Goal: Information Seeking & Learning: Learn about a topic

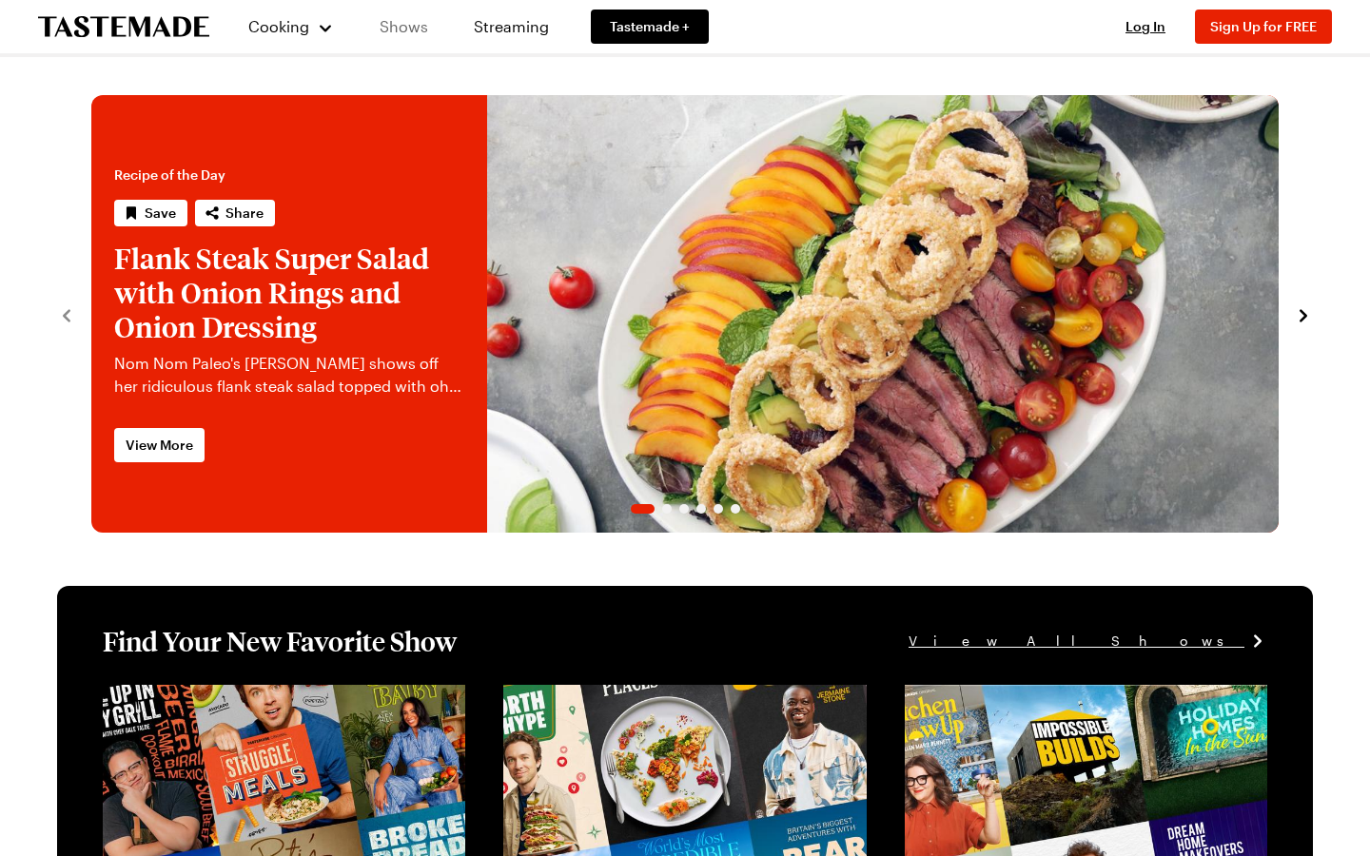
click at [399, 35] on link "Shows" at bounding box center [404, 26] width 87 height 53
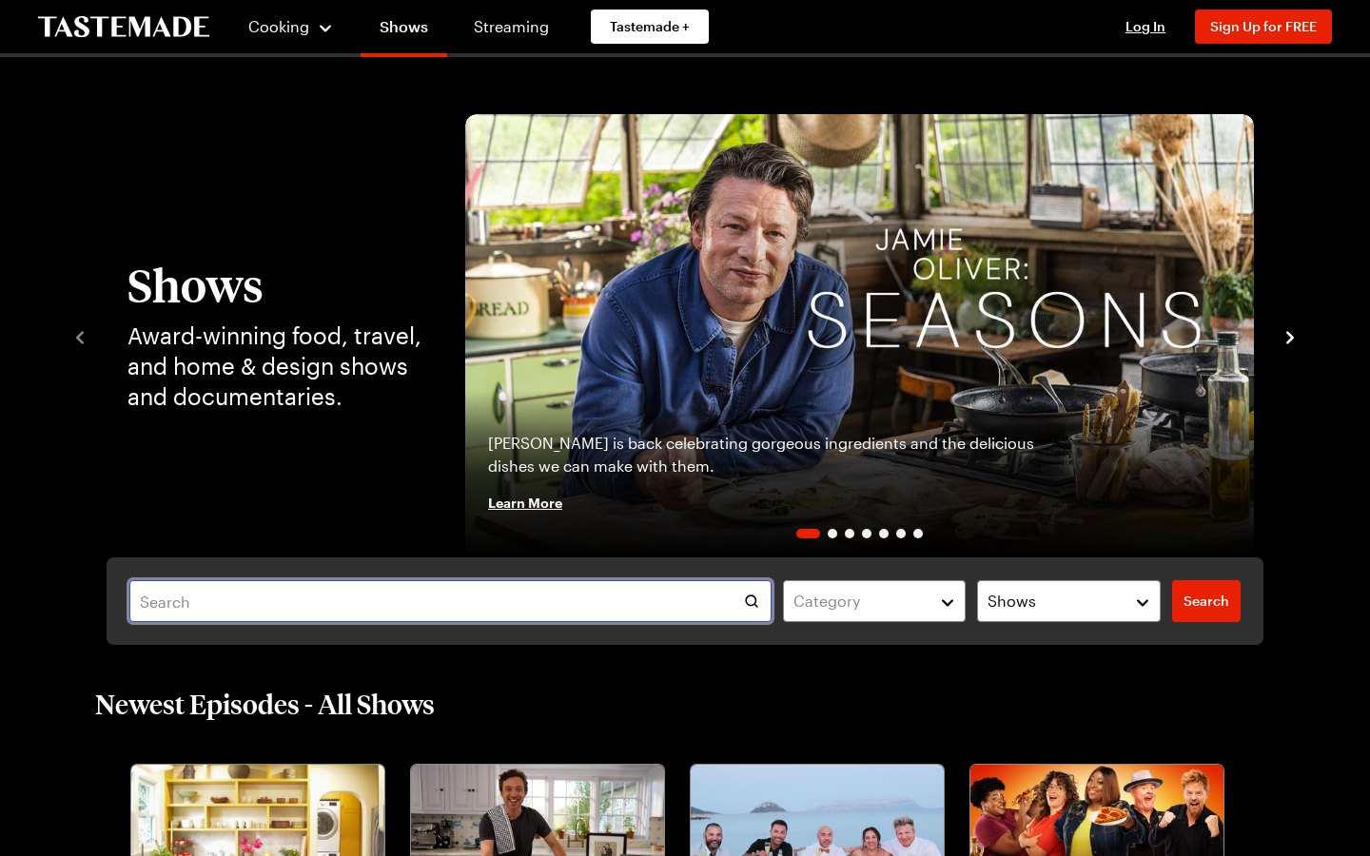
click at [660, 618] on input "text" at bounding box center [450, 601] width 642 height 42
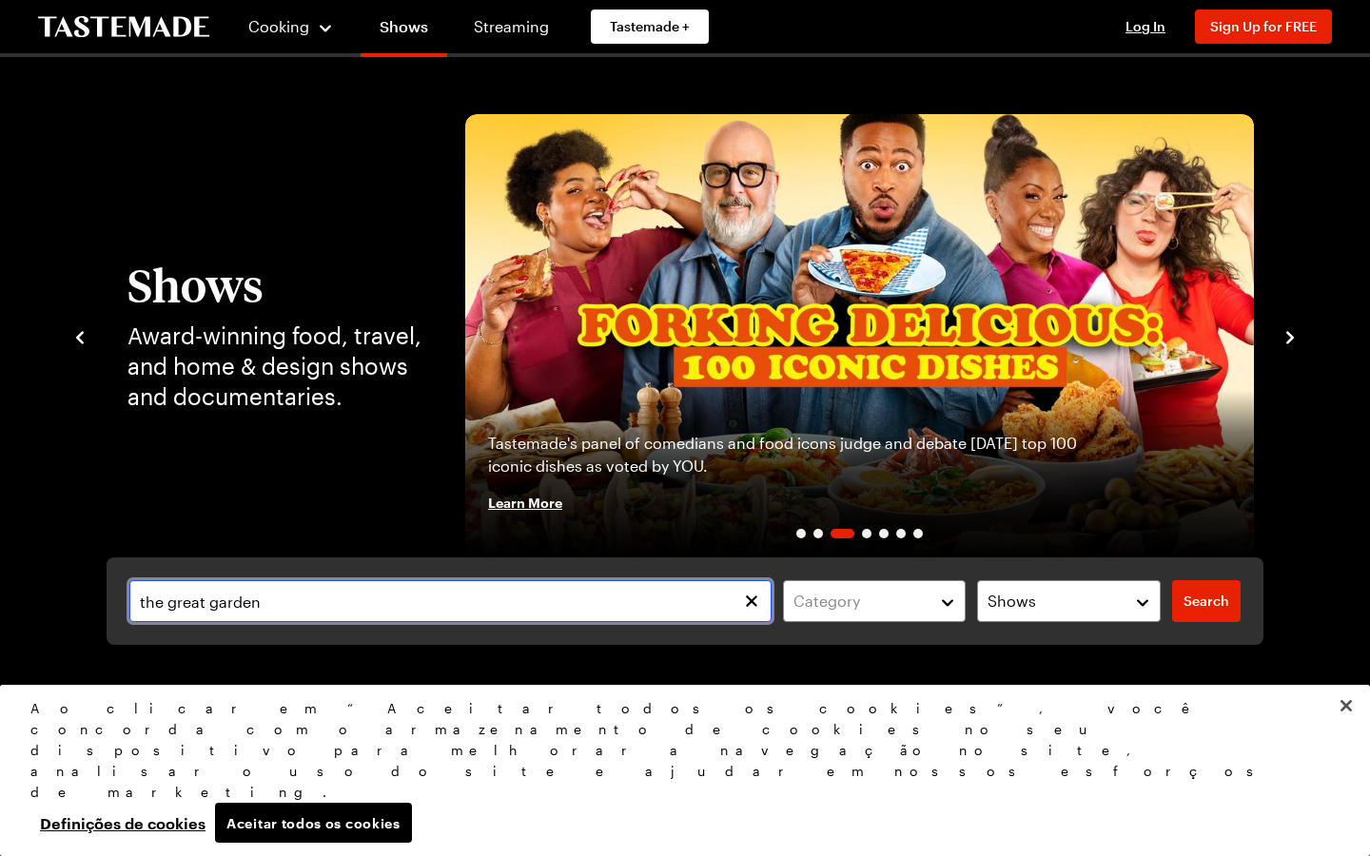
type input "the great garden"
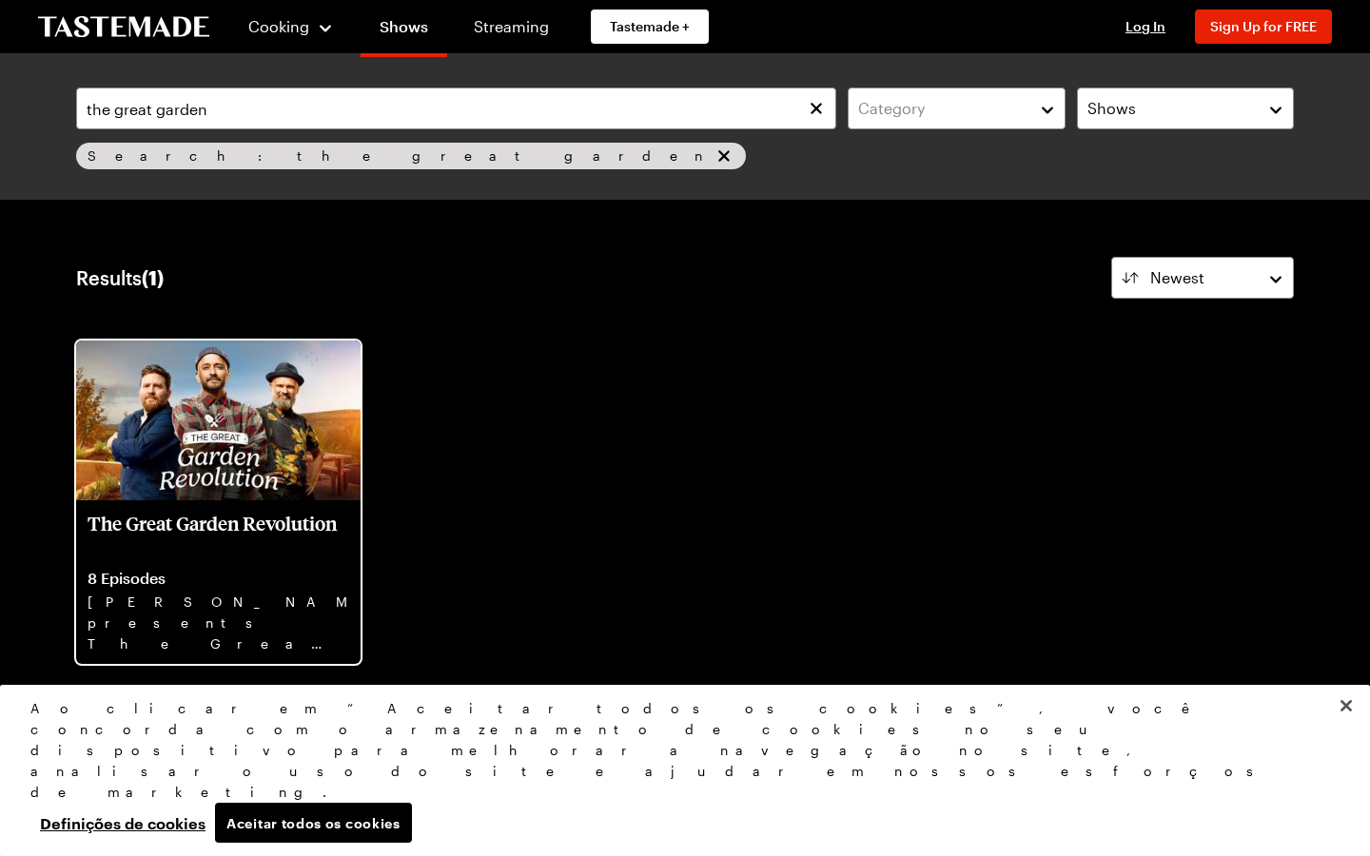
click at [218, 464] on img at bounding box center [218, 421] width 284 height 160
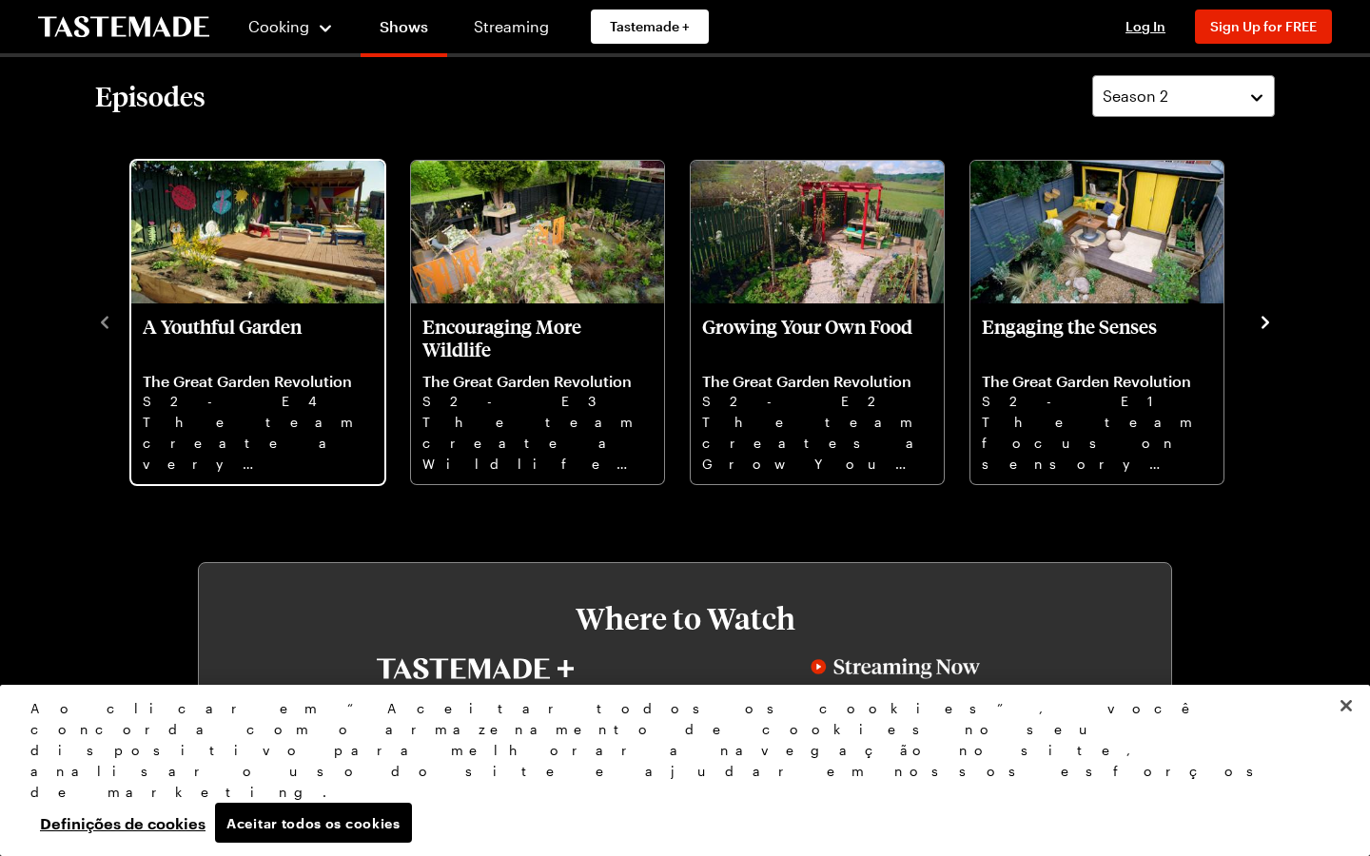
scroll to position [598, 0]
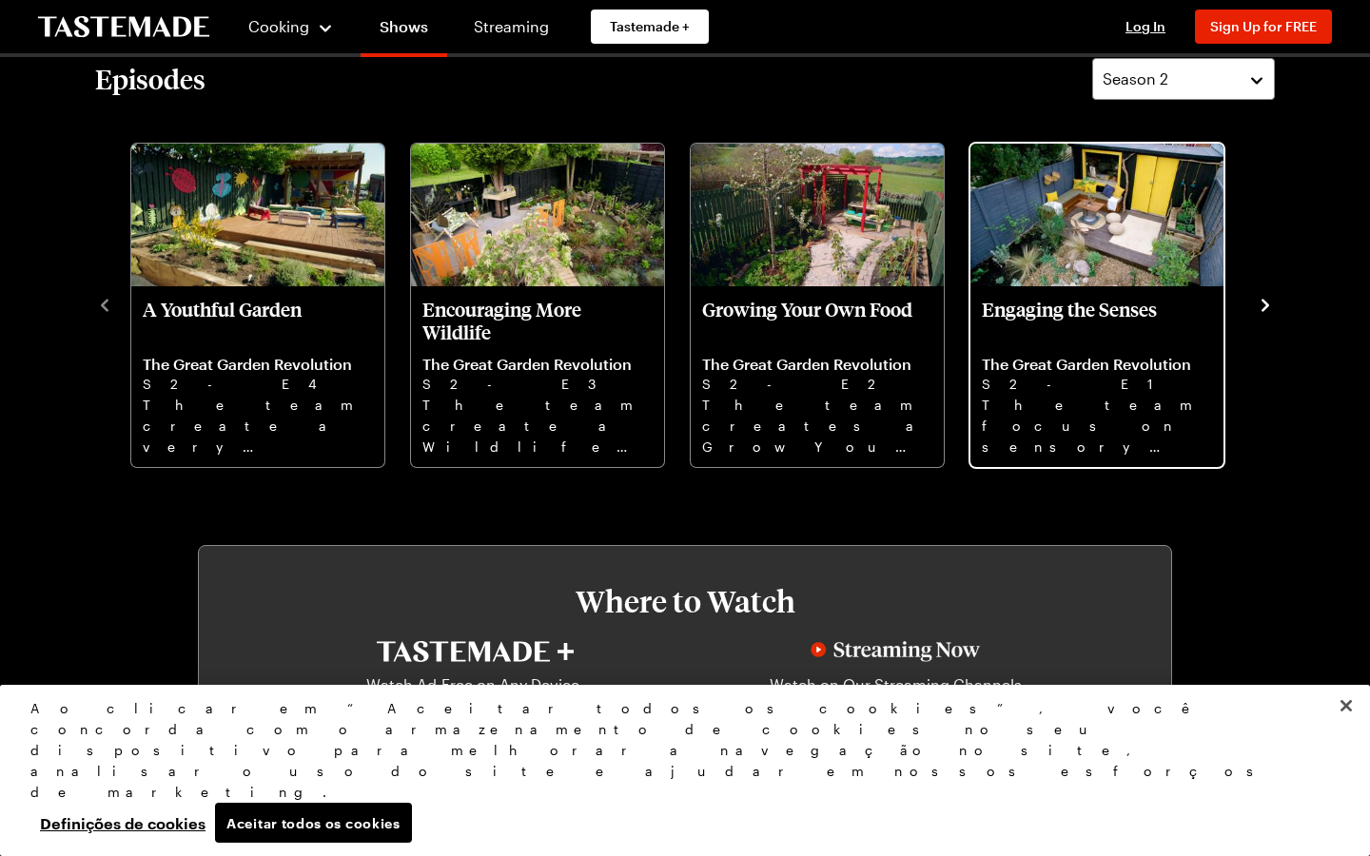
click at [1128, 332] on p "Engaging the Senses" at bounding box center [1097, 321] width 230 height 46
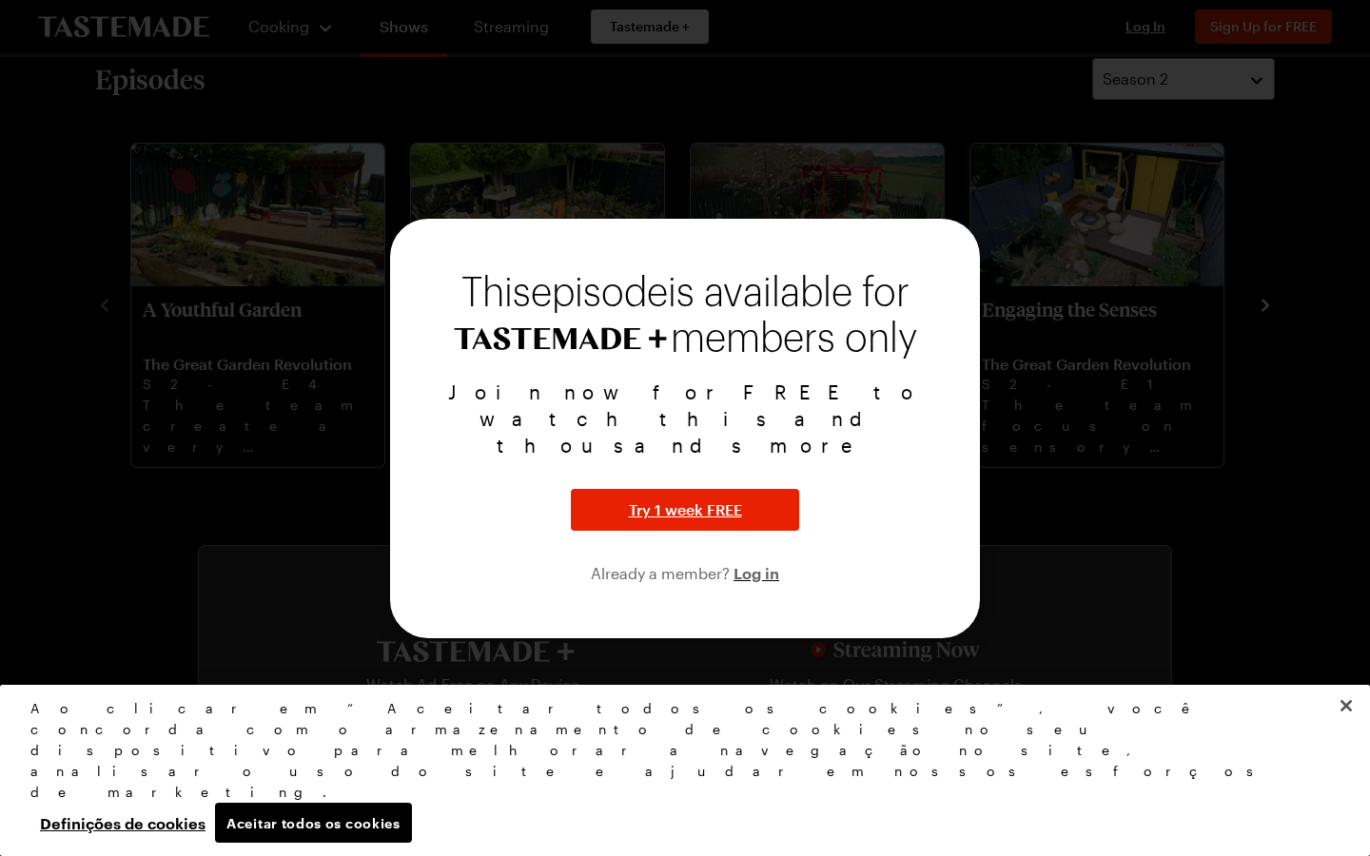
click at [907, 312] on span "This episode is available for" at bounding box center [685, 293] width 448 height 38
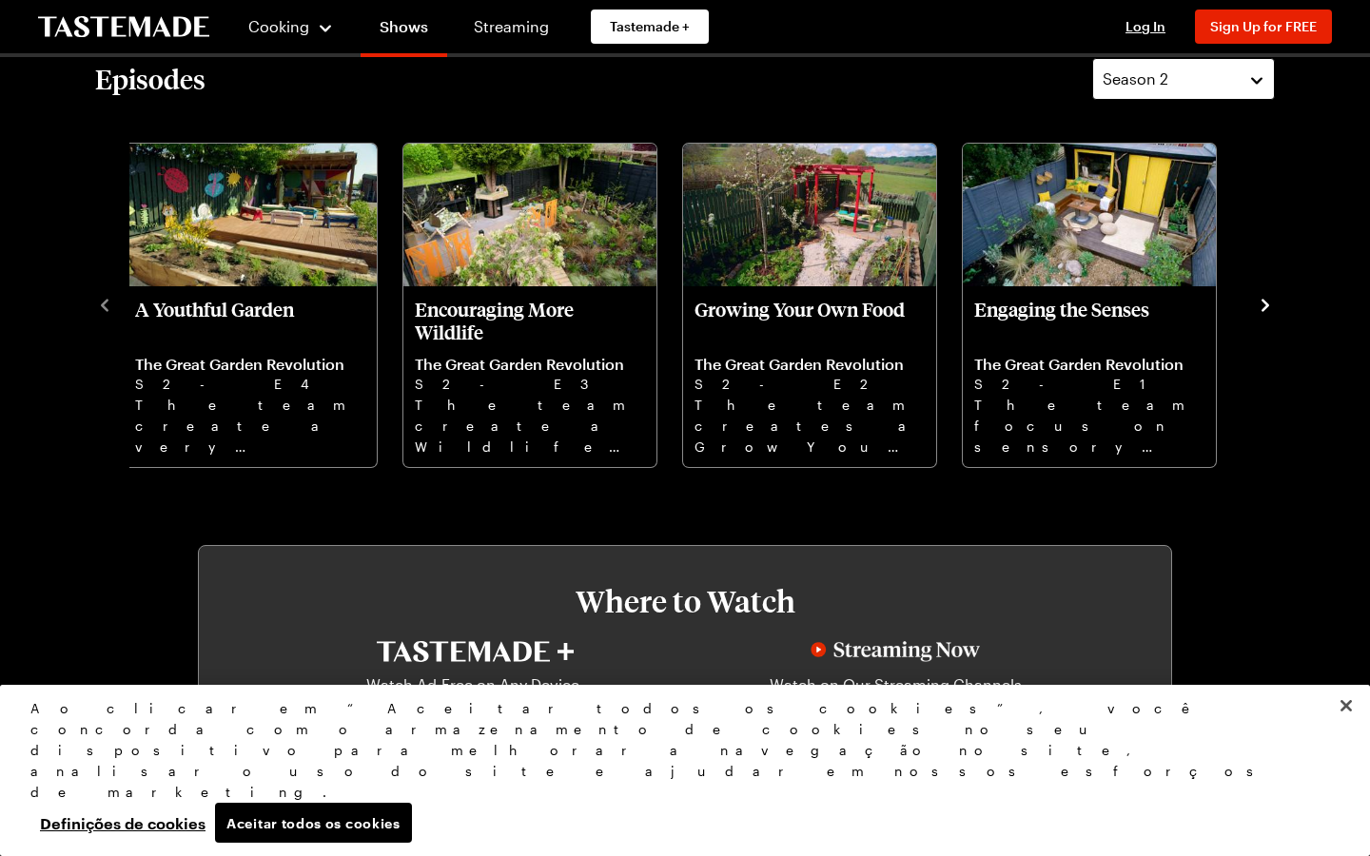
click at [1158, 84] on span "Season 2" at bounding box center [1136, 79] width 66 height 23
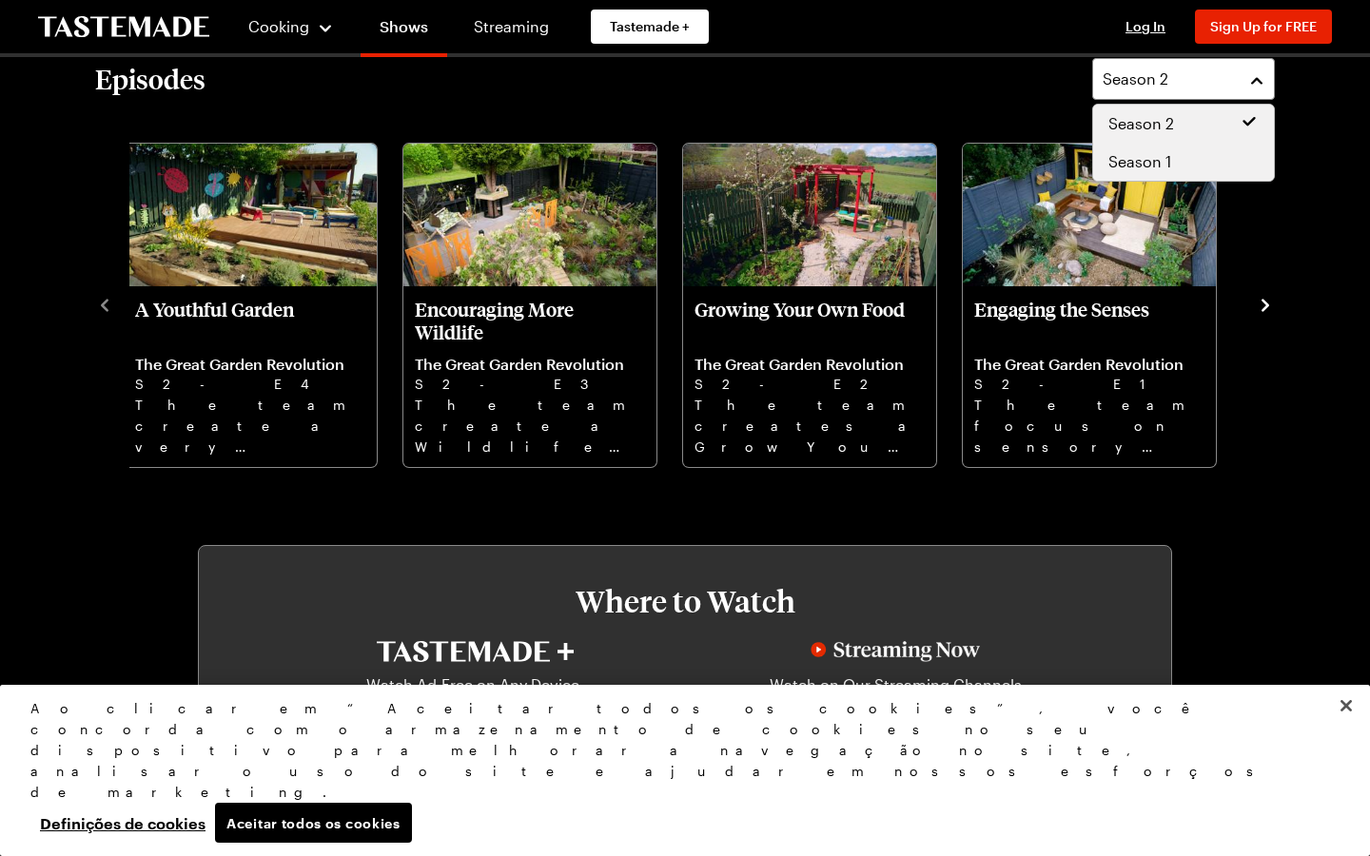
click at [1161, 160] on span "Season 1" at bounding box center [1139, 161] width 63 height 23
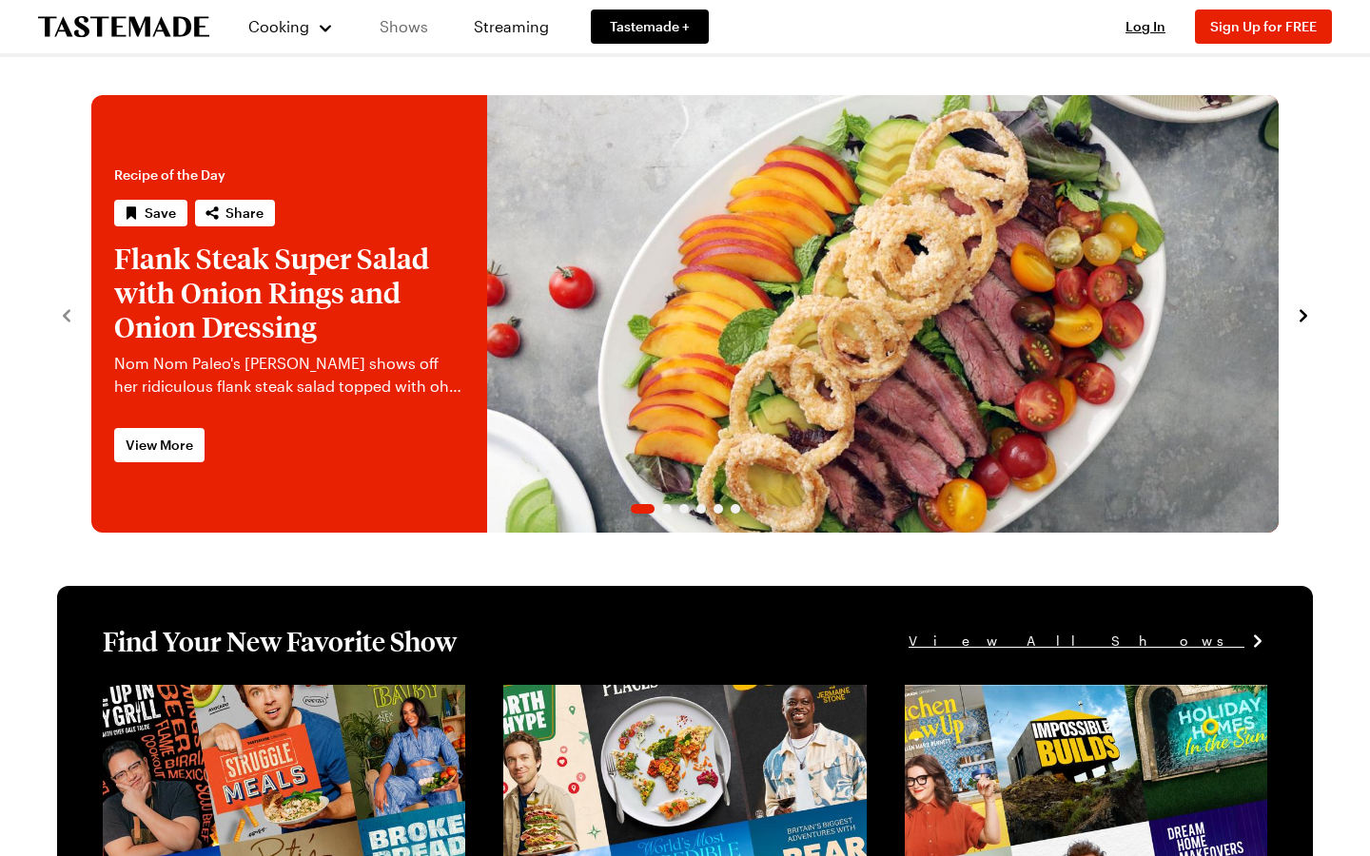
click at [427, 29] on link "Shows" at bounding box center [404, 26] width 87 height 53
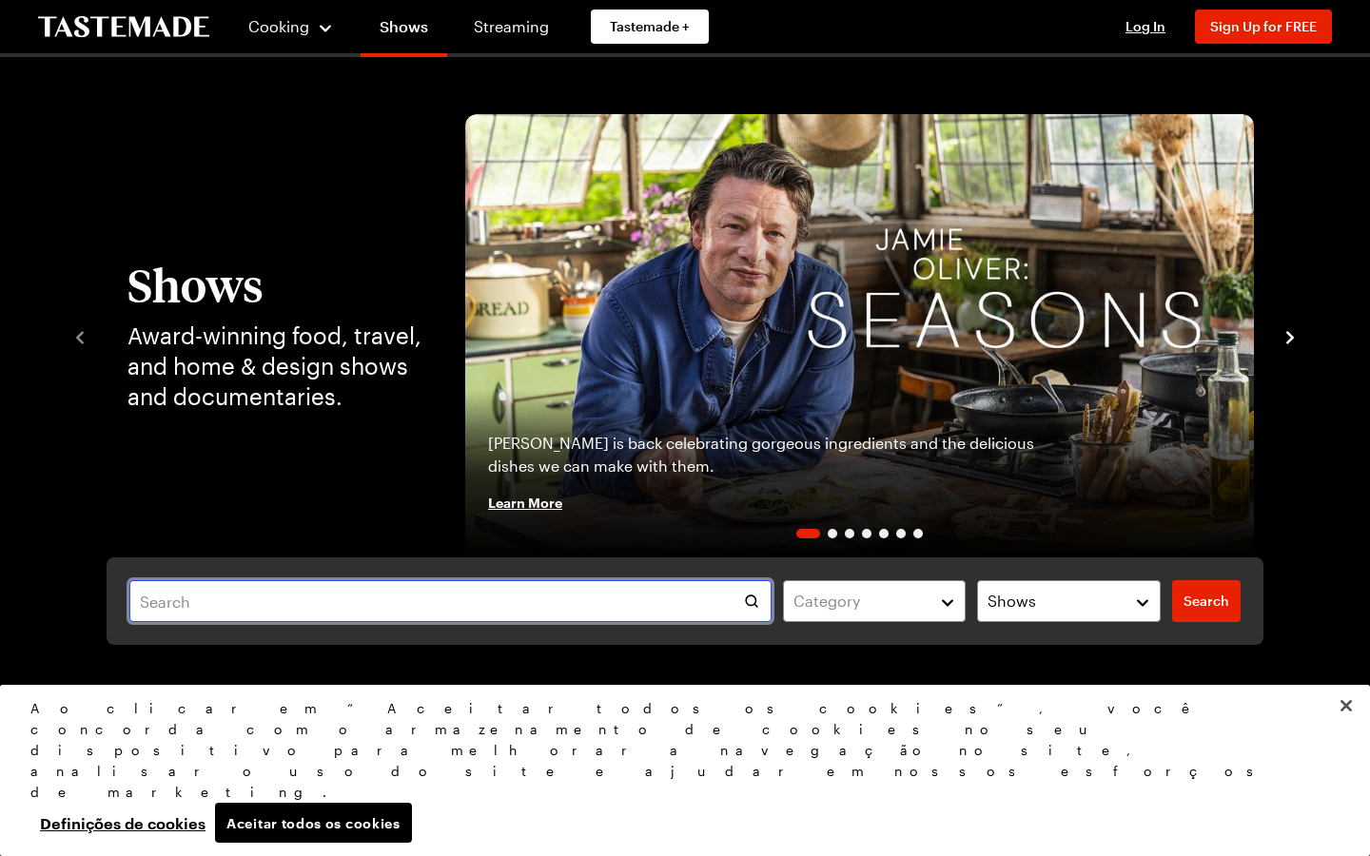
click at [621, 591] on input "text" at bounding box center [450, 601] width 642 height 42
type input "great garden"
